Goal: Browse casually

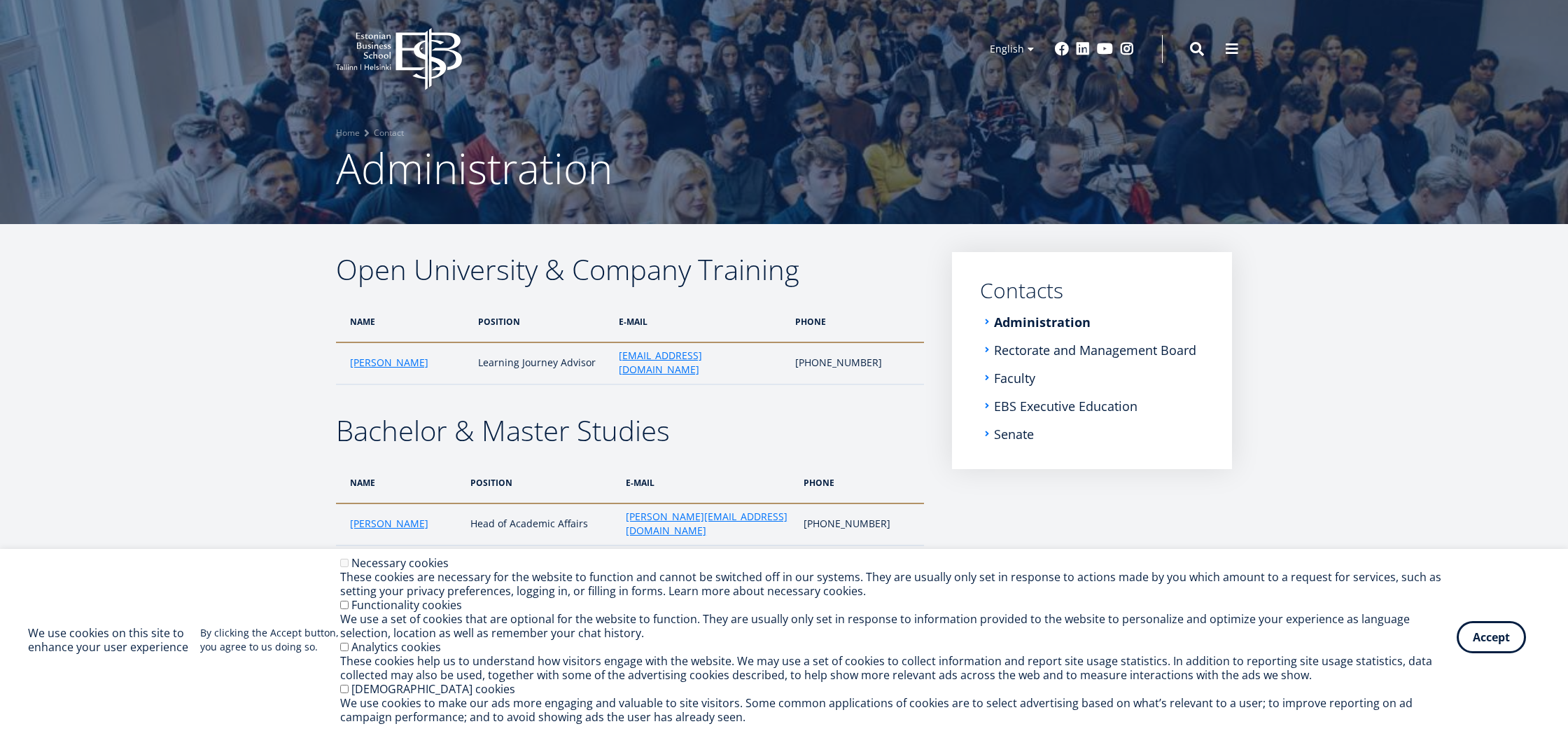
click at [1487, 633] on button "Accept" at bounding box center [1491, 637] width 70 height 32
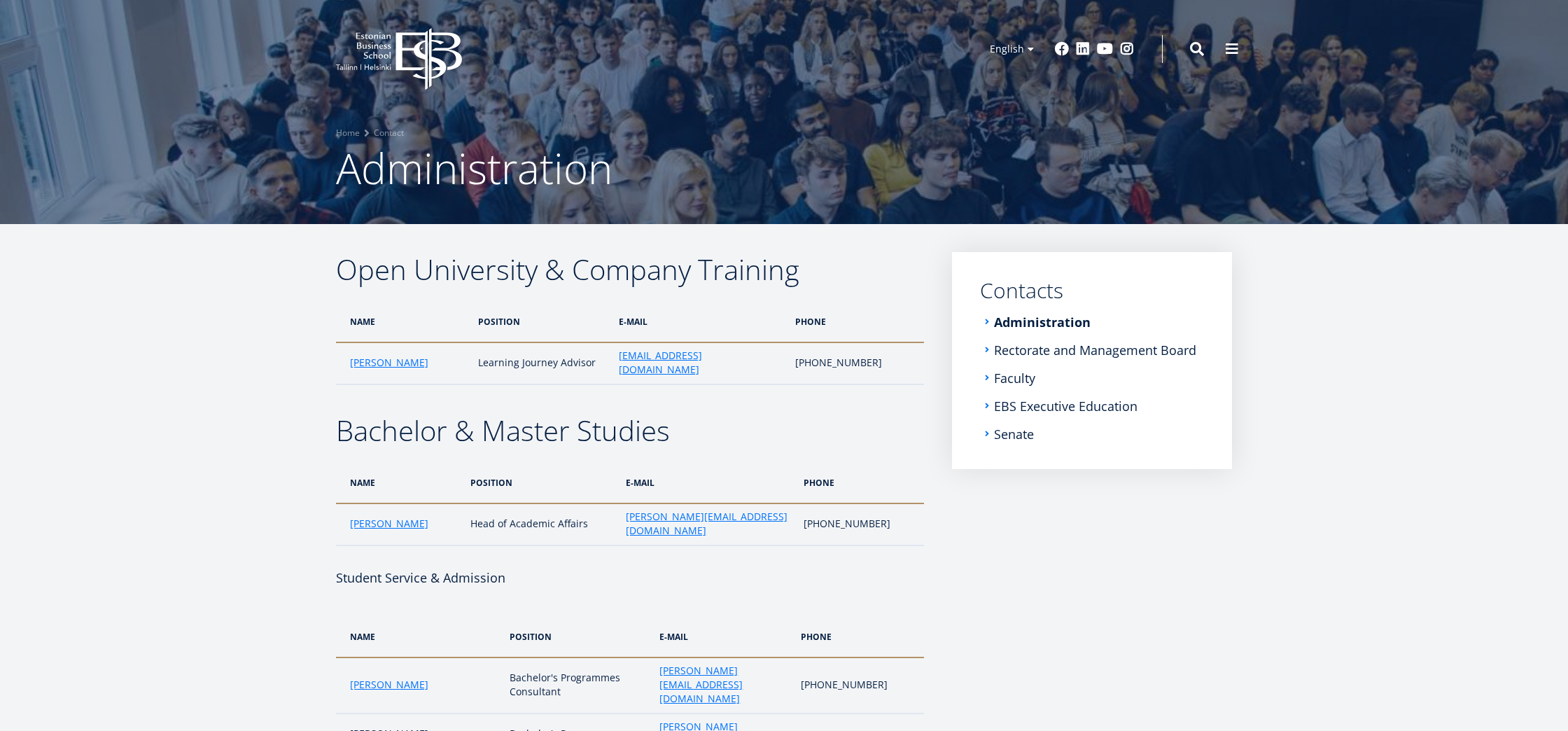
scroll to position [1, 0]
click at [398, 52] on icon at bounding box center [428, 58] width 66 height 62
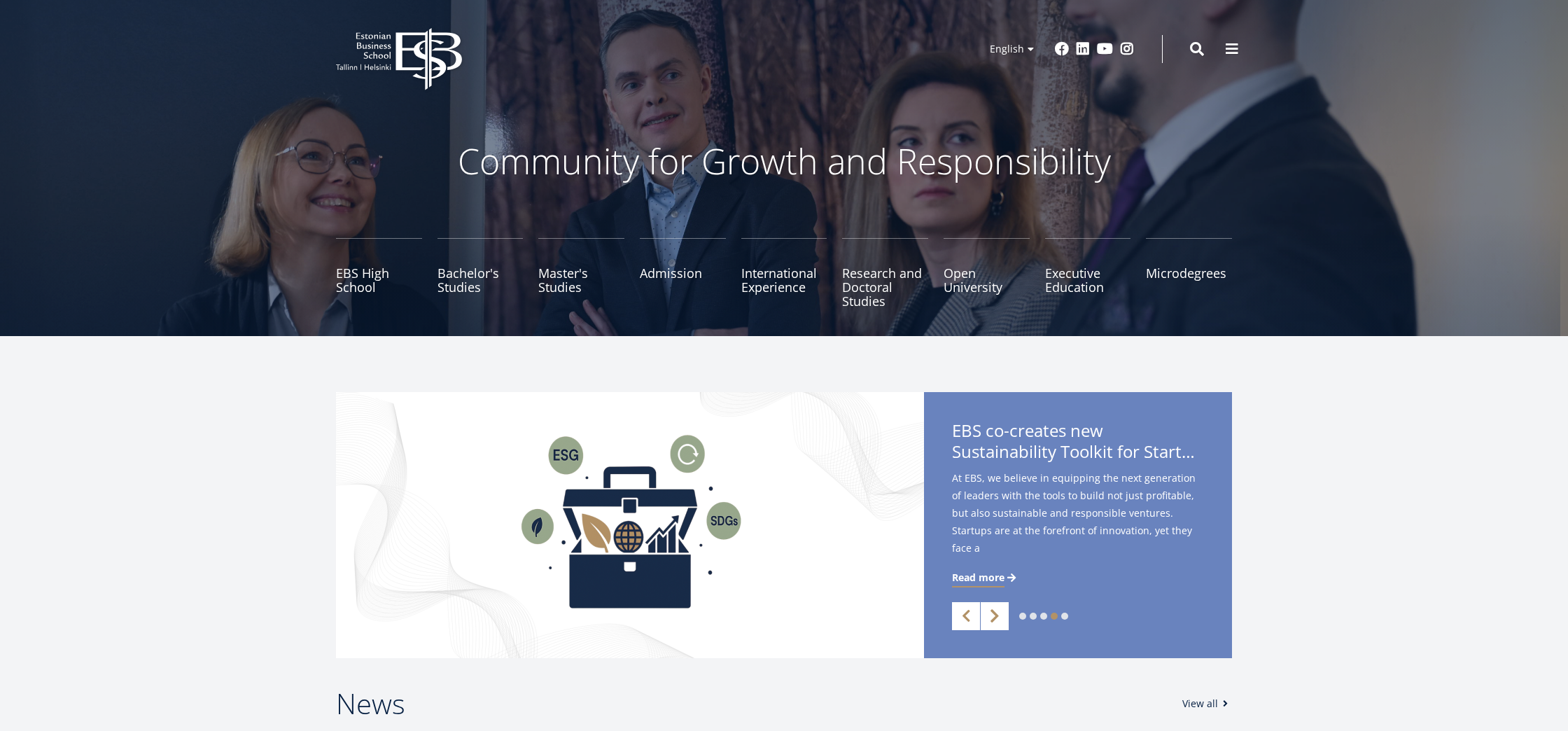
drag, startPoint x: 1000, startPoint y: 622, endPoint x: 989, endPoint y: 622, distance: 11.0
click at [1000, 622] on link "Next" at bounding box center [995, 616] width 28 height 28
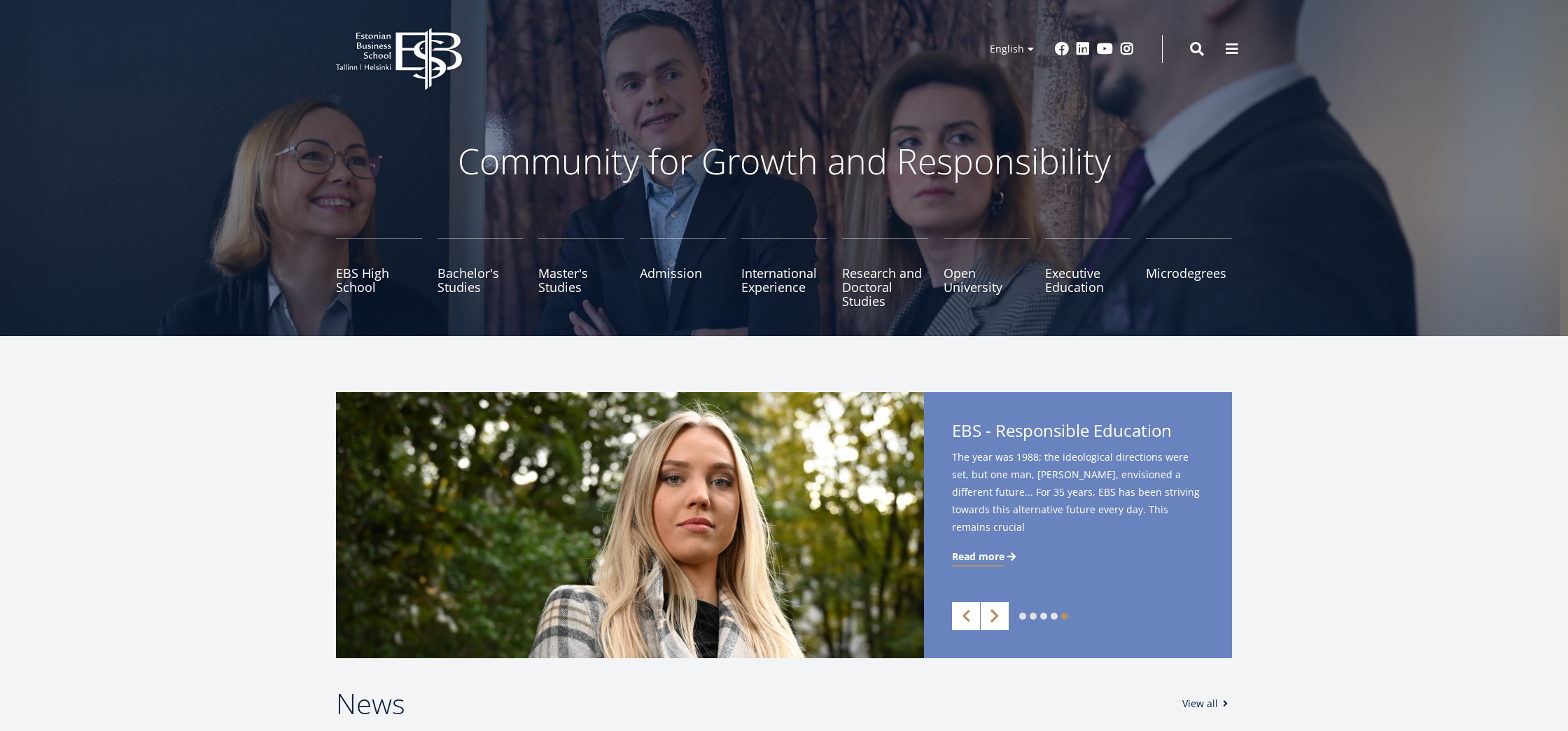
click at [994, 622] on link "Next" at bounding box center [995, 616] width 28 height 28
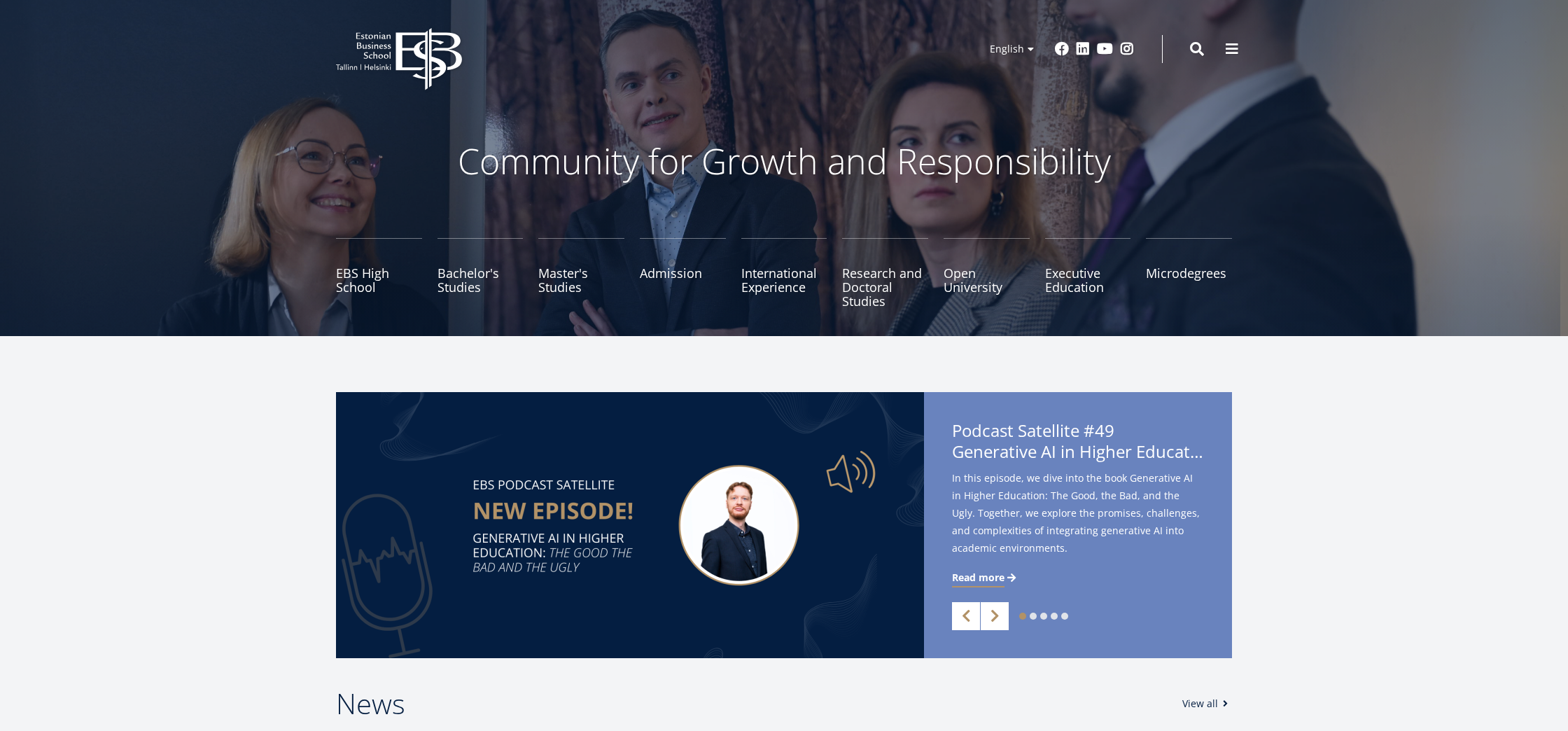
click at [426, 64] on icon at bounding box center [428, 59] width 66 height 62
click at [987, 617] on link "Next" at bounding box center [995, 616] width 28 height 28
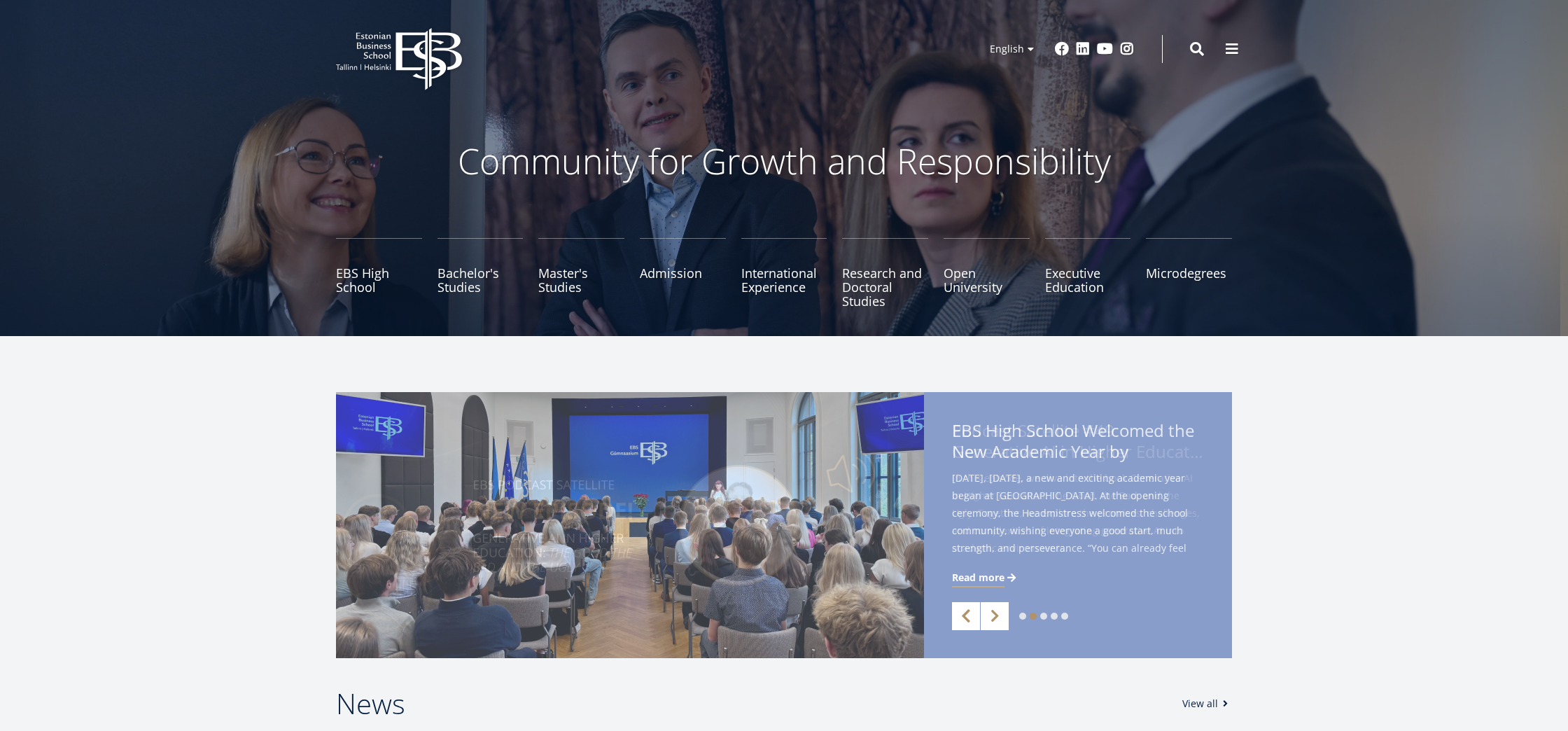
click at [964, 618] on link "Previous" at bounding box center [966, 616] width 28 height 28
